Goal: Task Accomplishment & Management: Use online tool/utility

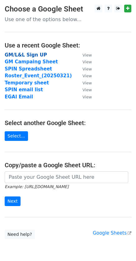
click at [31, 56] on strong "GM/L&L Sign UP" at bounding box center [26, 55] width 42 height 6
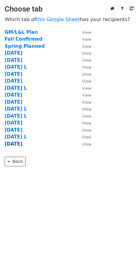
click at [15, 144] on strong "August 26" at bounding box center [14, 144] width 18 height 6
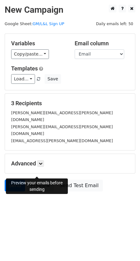
click at [42, 180] on link "Preview" at bounding box center [40, 186] width 27 height 12
click at [43, 180] on link "Preview" at bounding box center [40, 186] width 27 height 12
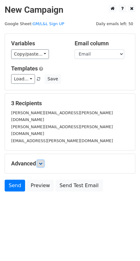
click at [42, 162] on icon at bounding box center [41, 164] width 4 height 4
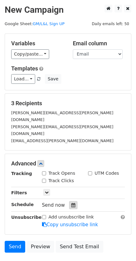
click at [71, 203] on icon at bounding box center [73, 205] width 4 height 4
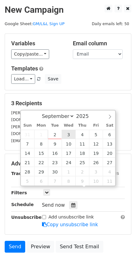
type input "2025-09-03 12:00"
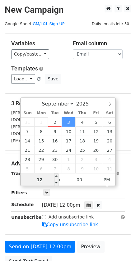
click at [45, 178] on input "12" at bounding box center [40, 180] width 38 height 12
type input "1"
type input "8"
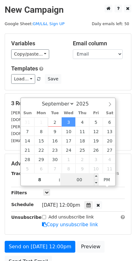
type input "2025-09-03 20:00"
type input "08"
click at [83, 180] on input "00" at bounding box center [79, 180] width 38 height 12
type input "17"
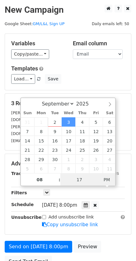
type input "2025-09-03 08:17"
click at [102, 182] on span "AM" at bounding box center [106, 180] width 17 height 12
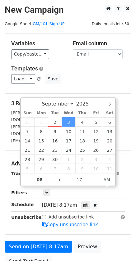
click at [112, 241] on div "Send on Sep 3 at 8:17am Preview Send Test Email" at bounding box center [68, 256] width 136 height 30
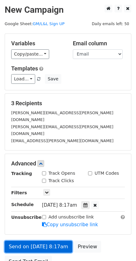
click at [55, 241] on link "Send on Sep 3 at 8:17am" at bounding box center [38, 247] width 67 height 12
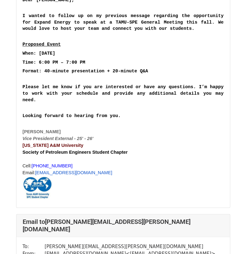
scroll to position [17, 0]
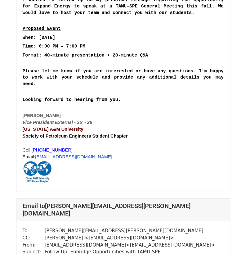
scroll to position [125, 0]
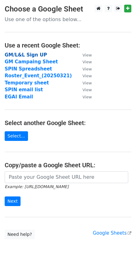
click at [32, 55] on strong "GM/L&L Sign UP" at bounding box center [26, 55] width 42 height 6
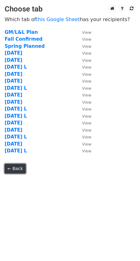
click at [19, 166] on link "← Back" at bounding box center [15, 169] width 21 height 10
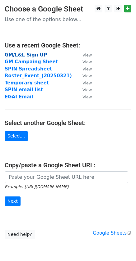
click at [31, 54] on strong "GM/L&L Sign UP" at bounding box center [26, 55] width 42 height 6
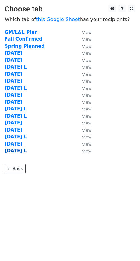
click at [27, 152] on strong "September 2 L" at bounding box center [16, 151] width 22 height 6
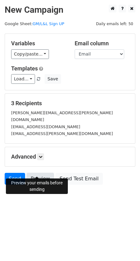
click at [39, 173] on link "Preview" at bounding box center [40, 179] width 27 height 12
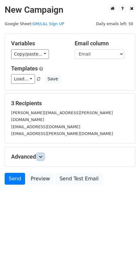
click at [39, 153] on link at bounding box center [40, 156] width 7 height 7
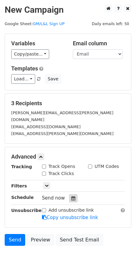
click at [69, 194] on div at bounding box center [73, 198] width 8 height 8
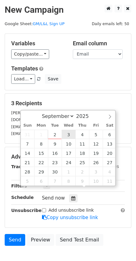
type input "2025-09-03 12:00"
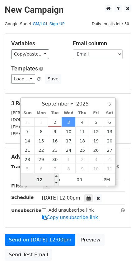
click at [48, 181] on input "12" at bounding box center [40, 180] width 38 height 12
type input "1"
type input "8"
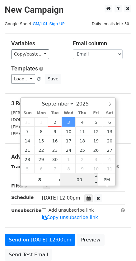
type input "2025-09-03 20:00"
type input "08"
click at [82, 179] on input "00" at bounding box center [79, 180] width 38 height 12
type input "19"
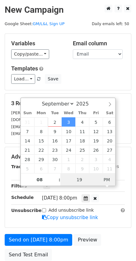
type input "2025-09-03 08:19"
click at [109, 184] on span "AM" at bounding box center [106, 180] width 17 height 12
type input "19"
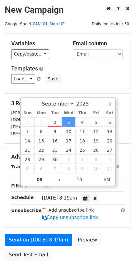
click at [109, 194] on div "Wed, Sep 3, 8:19am 2025-09-03 08:19" at bounding box center [78, 198] width 73 height 8
click at [62, 195] on span "Wed, Sep 3, 8:19am" at bounding box center [59, 198] width 35 height 6
click at [75, 177] on input "19" at bounding box center [79, 180] width 38 height 12
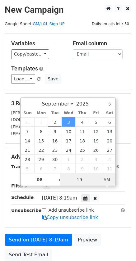
click at [104, 178] on span "AM" at bounding box center [106, 180] width 17 height 12
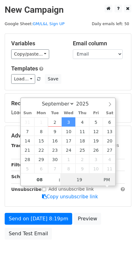
type input "2025-09-03 08:19"
click at [104, 178] on span "PM" at bounding box center [106, 180] width 17 height 12
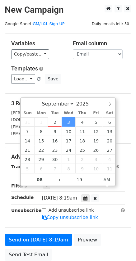
click at [119, 221] on form "Variables Copy/paste... {{Company}} {{Contact}} {{Email}} {{Date}} {{Result 2}}…" at bounding box center [68, 149] width 126 height 230
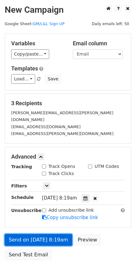
click at [52, 234] on link "Send on Sep 3 at 8:19am" at bounding box center [38, 240] width 67 height 12
